Goal: Task Accomplishment & Management: Use online tool/utility

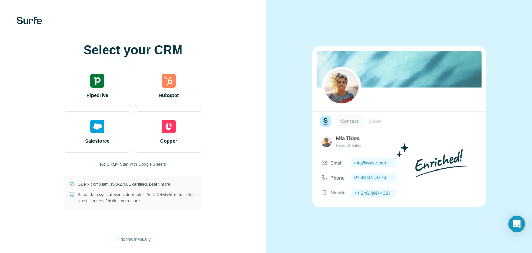
click at [137, 162] on span "Start with Google Sheets" at bounding box center [143, 164] width 46 height 6
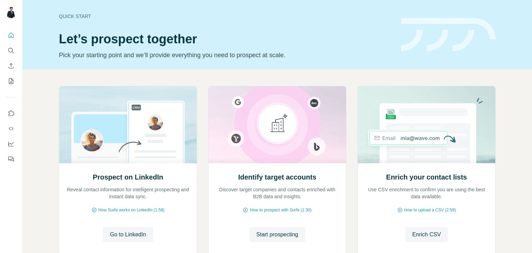
scroll to position [16, 0]
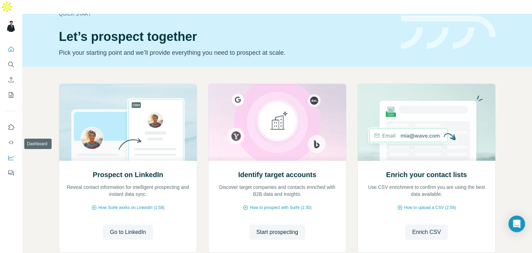
click at [12, 156] on icon "Dashboard" at bounding box center [11, 158] width 6 height 5
